Goal: Complete application form: Complete application form

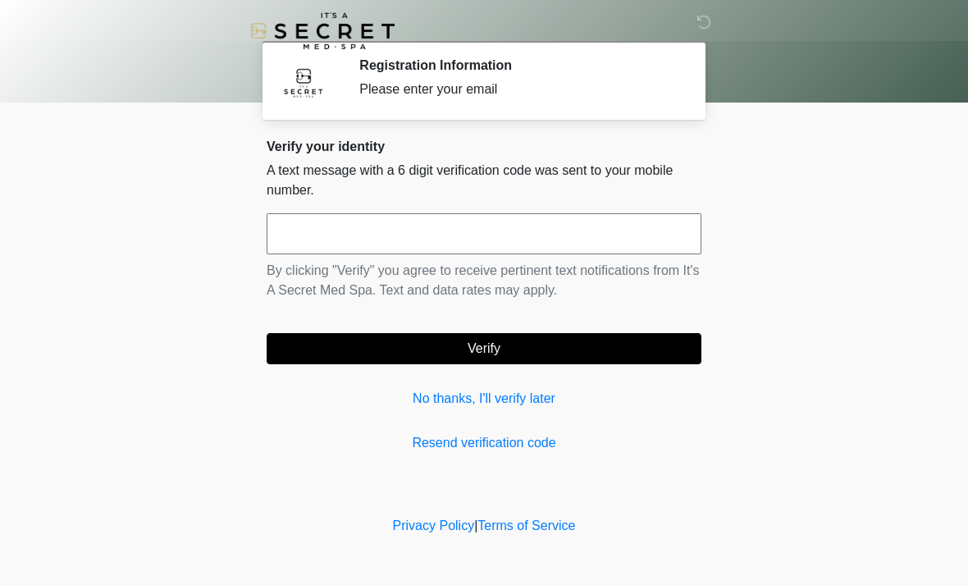
click at [341, 249] on input "text" at bounding box center [484, 233] width 435 height 41
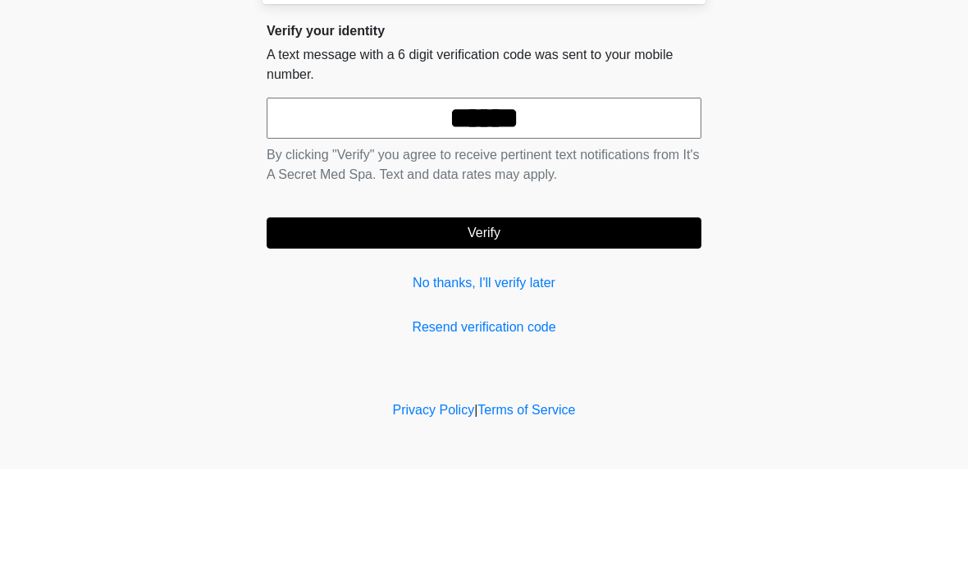
type input "******"
click at [423, 333] on button "Verify" at bounding box center [484, 348] width 435 height 31
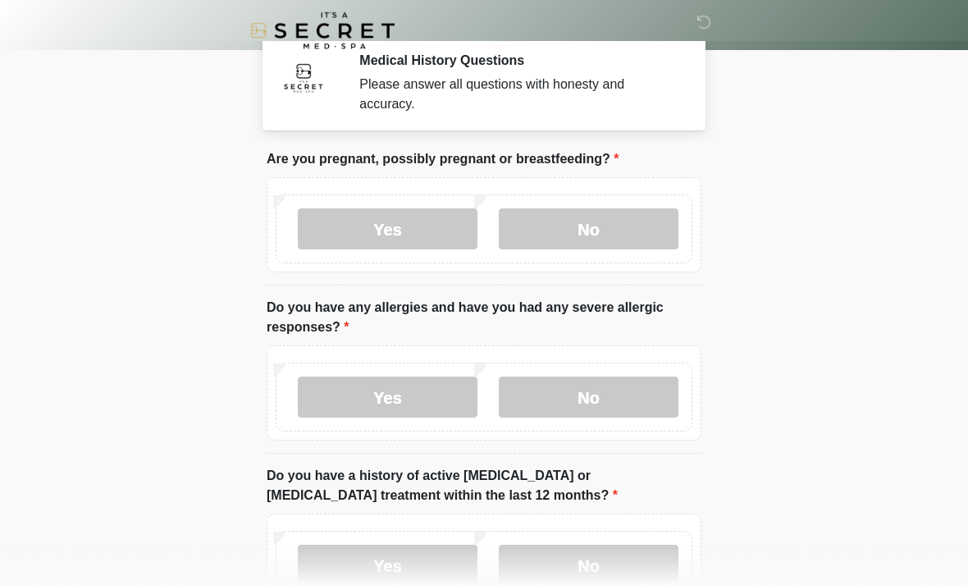
scroll to position [2, 0]
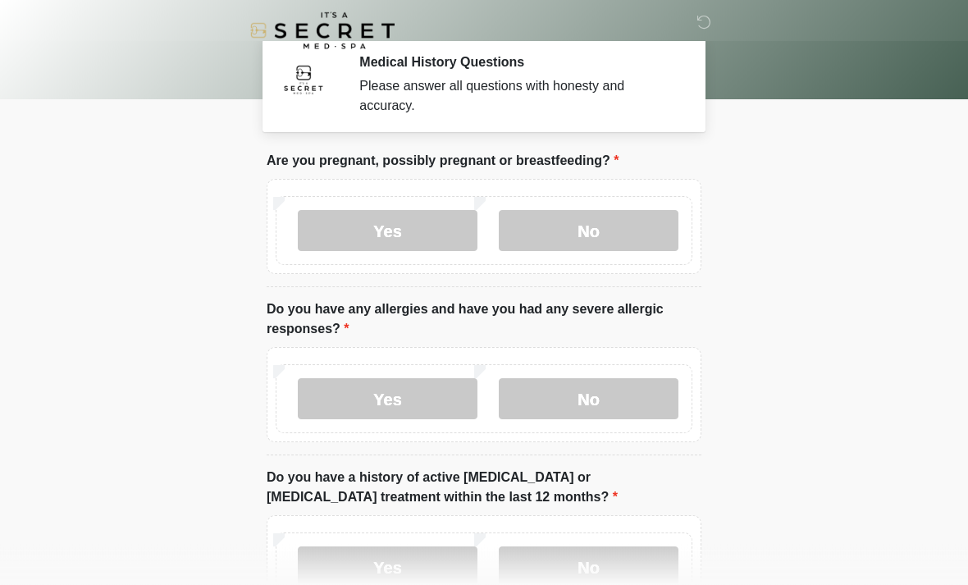
click at [573, 226] on label "No" at bounding box center [589, 231] width 180 height 41
click at [561, 396] on label "No" at bounding box center [589, 398] width 180 height 41
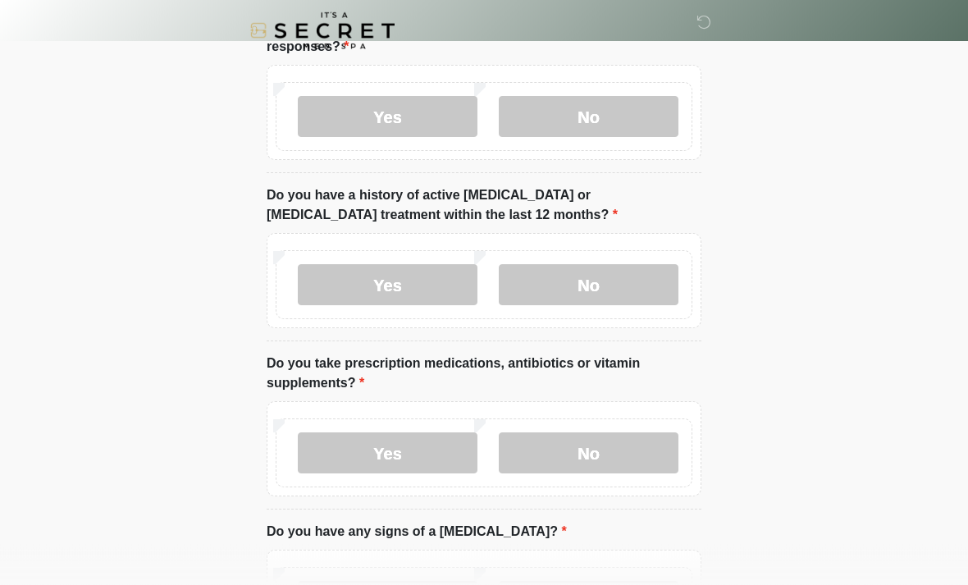
scroll to position [301, 0]
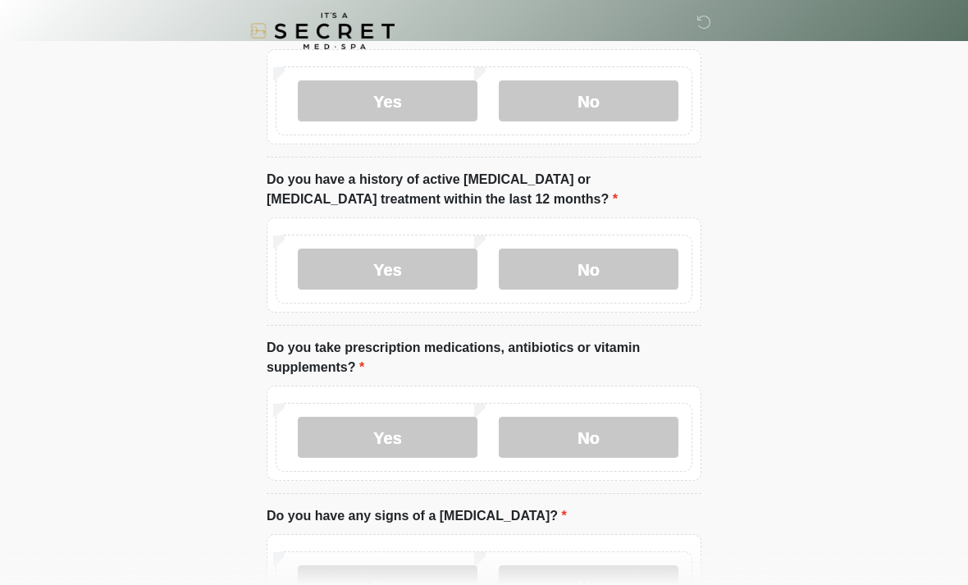
click at [568, 275] on label "No" at bounding box center [589, 269] width 180 height 41
click at [557, 430] on label "No" at bounding box center [589, 437] width 180 height 41
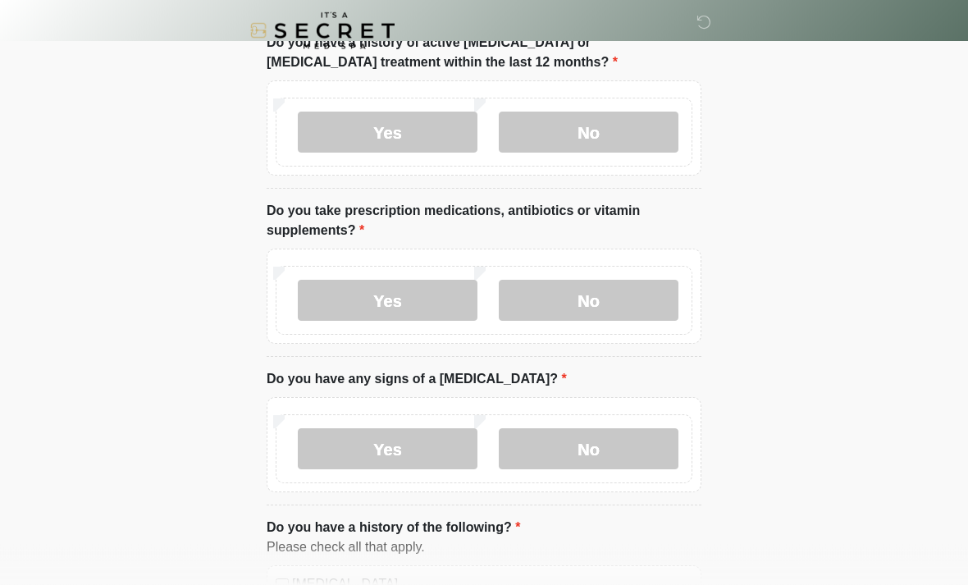
scroll to position [542, 0]
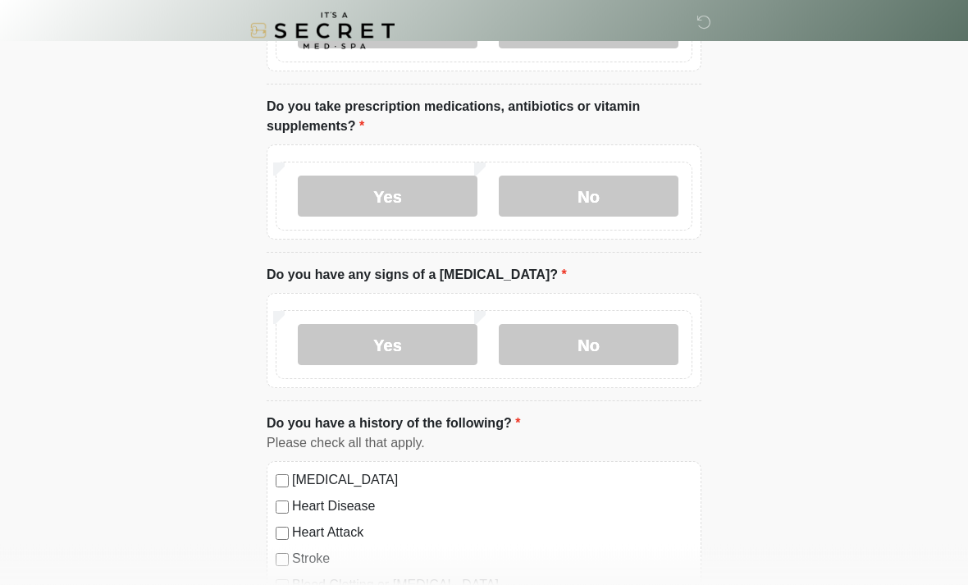
click at [556, 359] on label "No" at bounding box center [589, 345] width 180 height 41
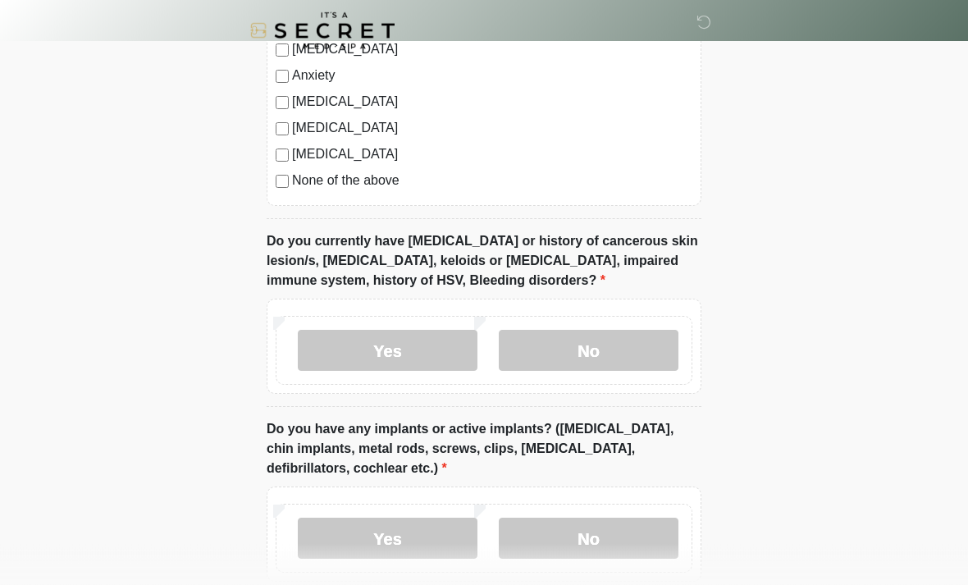
scroll to position [1131, 0]
click at [564, 352] on label "No" at bounding box center [589, 350] width 180 height 41
click at [551, 533] on label "No" at bounding box center [589, 537] width 180 height 41
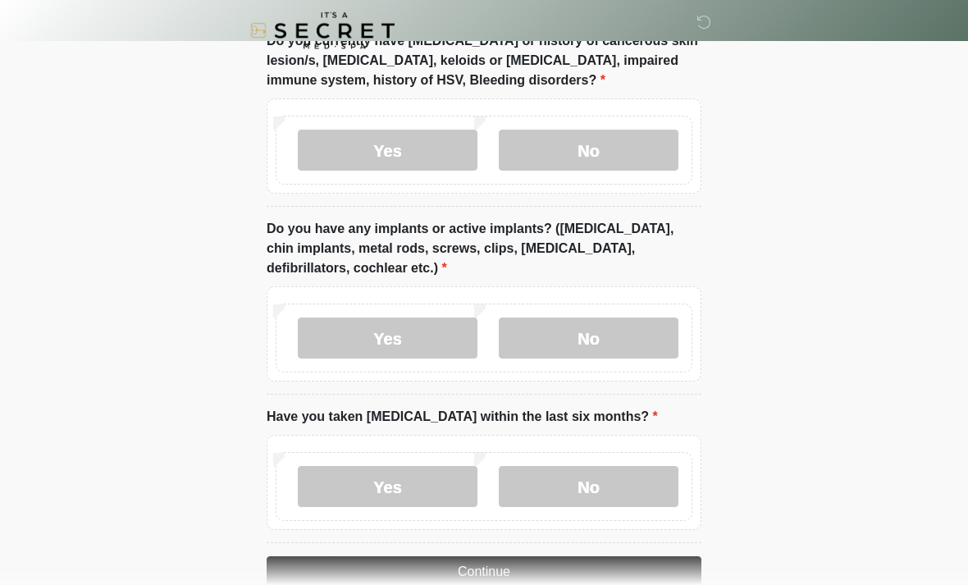
scroll to position [1366, 0]
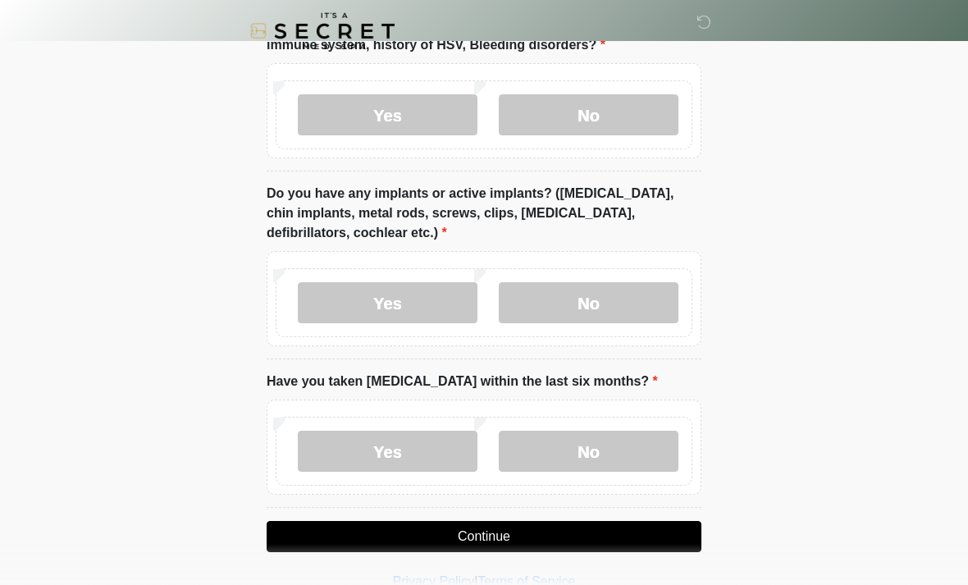
click at [536, 450] on label "No" at bounding box center [589, 451] width 180 height 41
click at [409, 542] on button "Continue" at bounding box center [484, 536] width 435 height 31
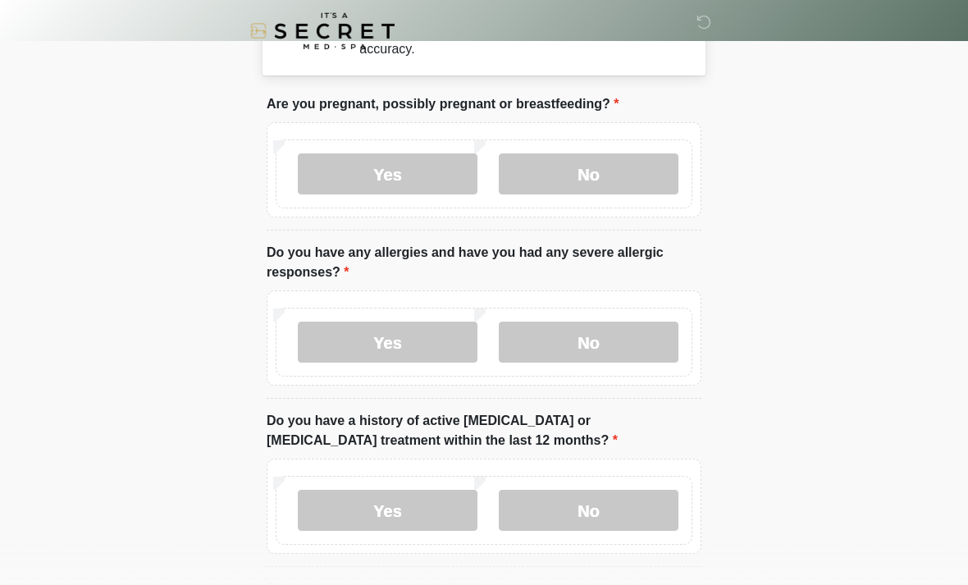
scroll to position [0, 0]
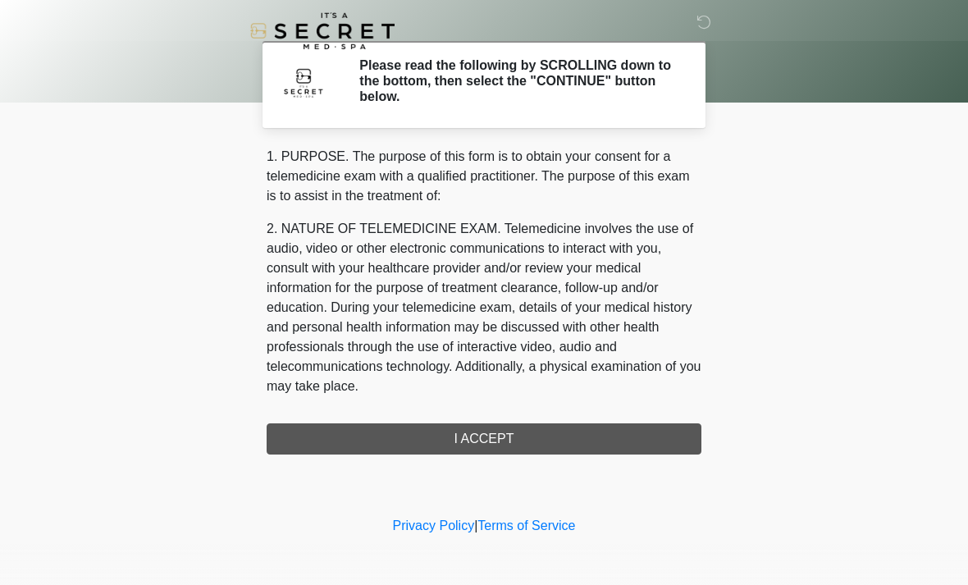
click at [368, 446] on div "1. PURPOSE. The purpose of this form is to obtain your consent for a telemedici…" at bounding box center [484, 301] width 435 height 308
click at [483, 447] on div "1. PURPOSE. The purpose of this form is to obtain your consent for a telemedici…" at bounding box center [484, 301] width 435 height 308
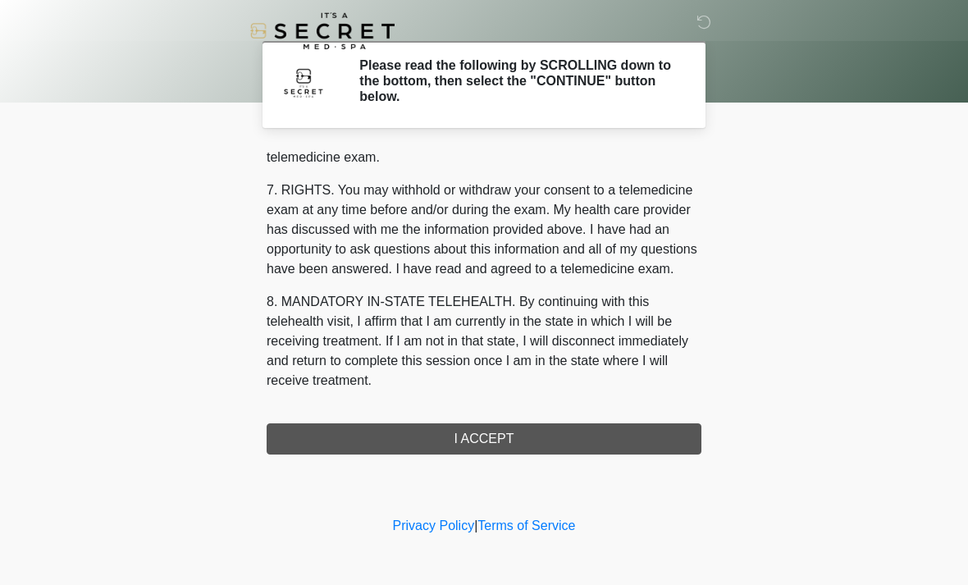
scroll to position [695, 0]
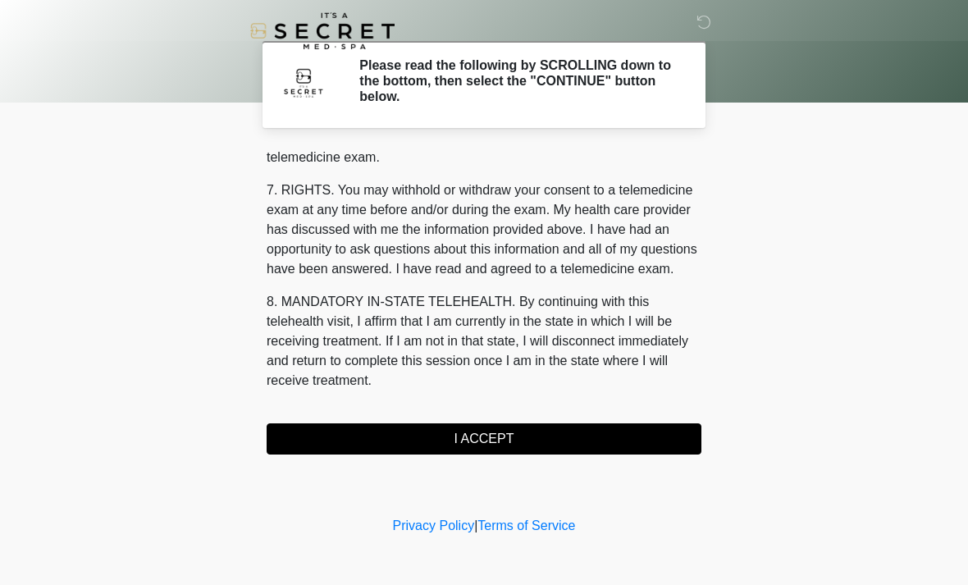
click at [519, 448] on button "I ACCEPT" at bounding box center [484, 438] width 435 height 31
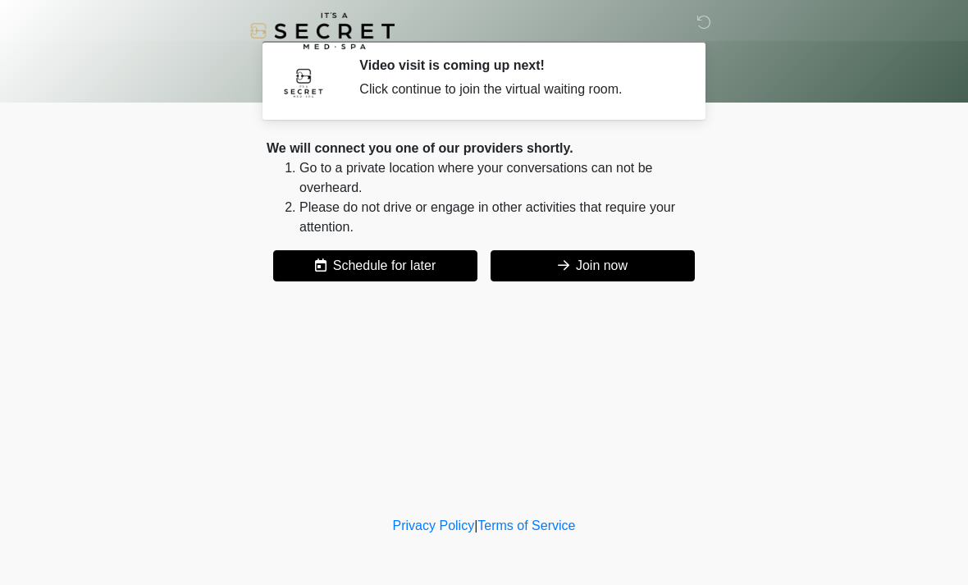
click at [648, 267] on button "Join now" at bounding box center [593, 265] width 204 height 31
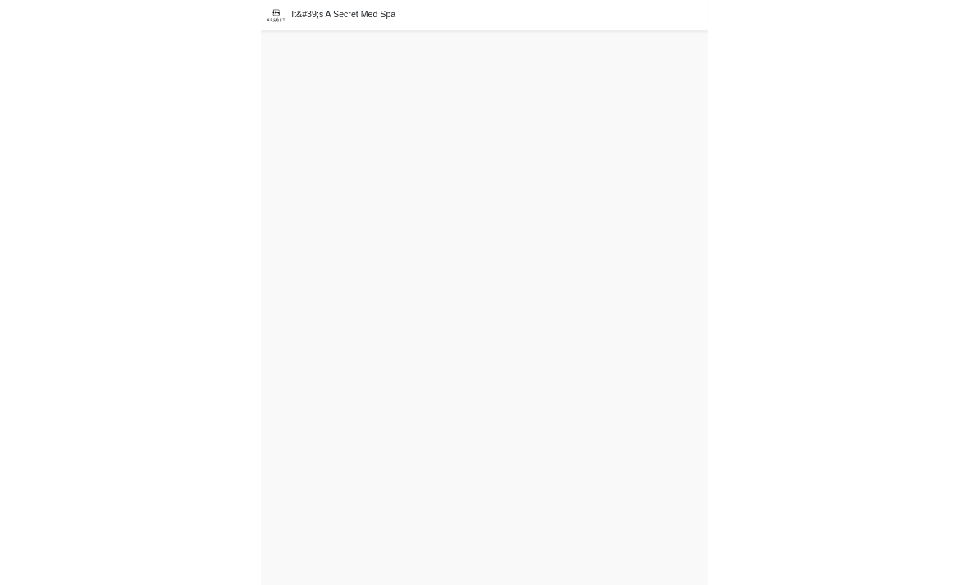
scroll to position [57, 0]
